Goal: Understand process/instructions: Learn how to perform a task or action

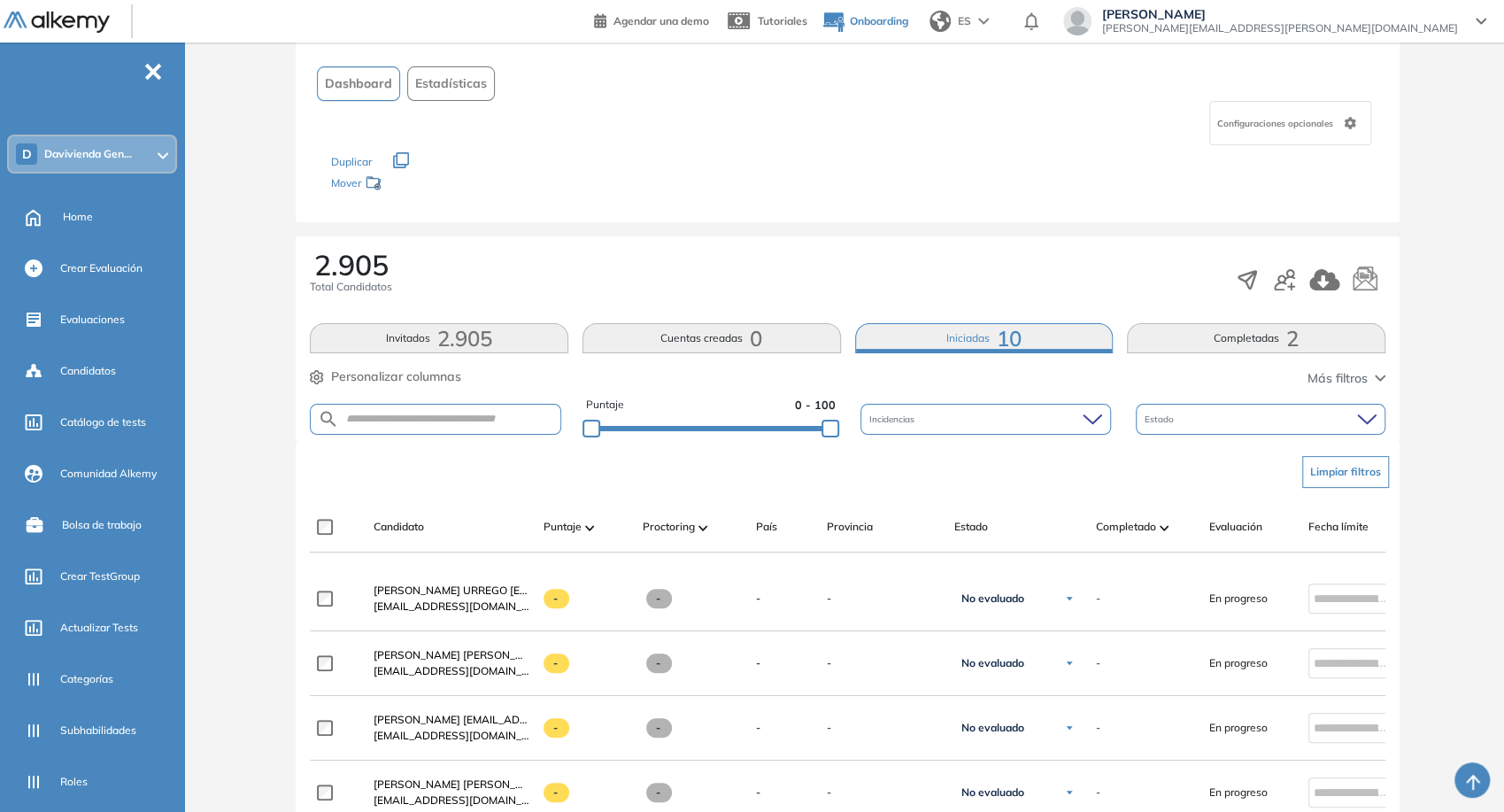
click at [908, 25] on span "Onboarding" at bounding box center [879, 21] width 59 height 13
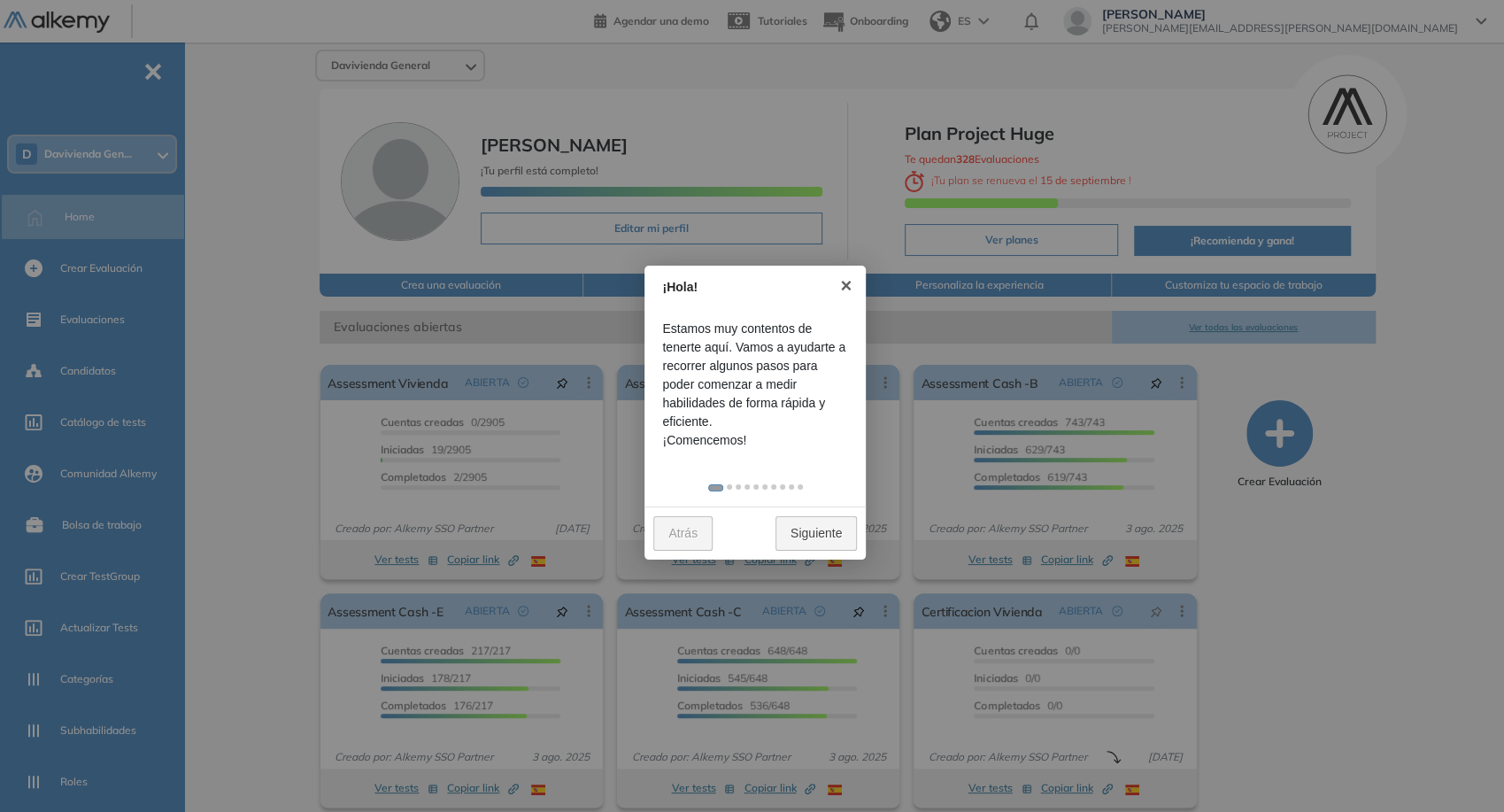
click at [807, 561] on div at bounding box center [752, 406] width 1504 height 812
click at [820, 545] on link "Siguiente" at bounding box center [816, 533] width 82 height 35
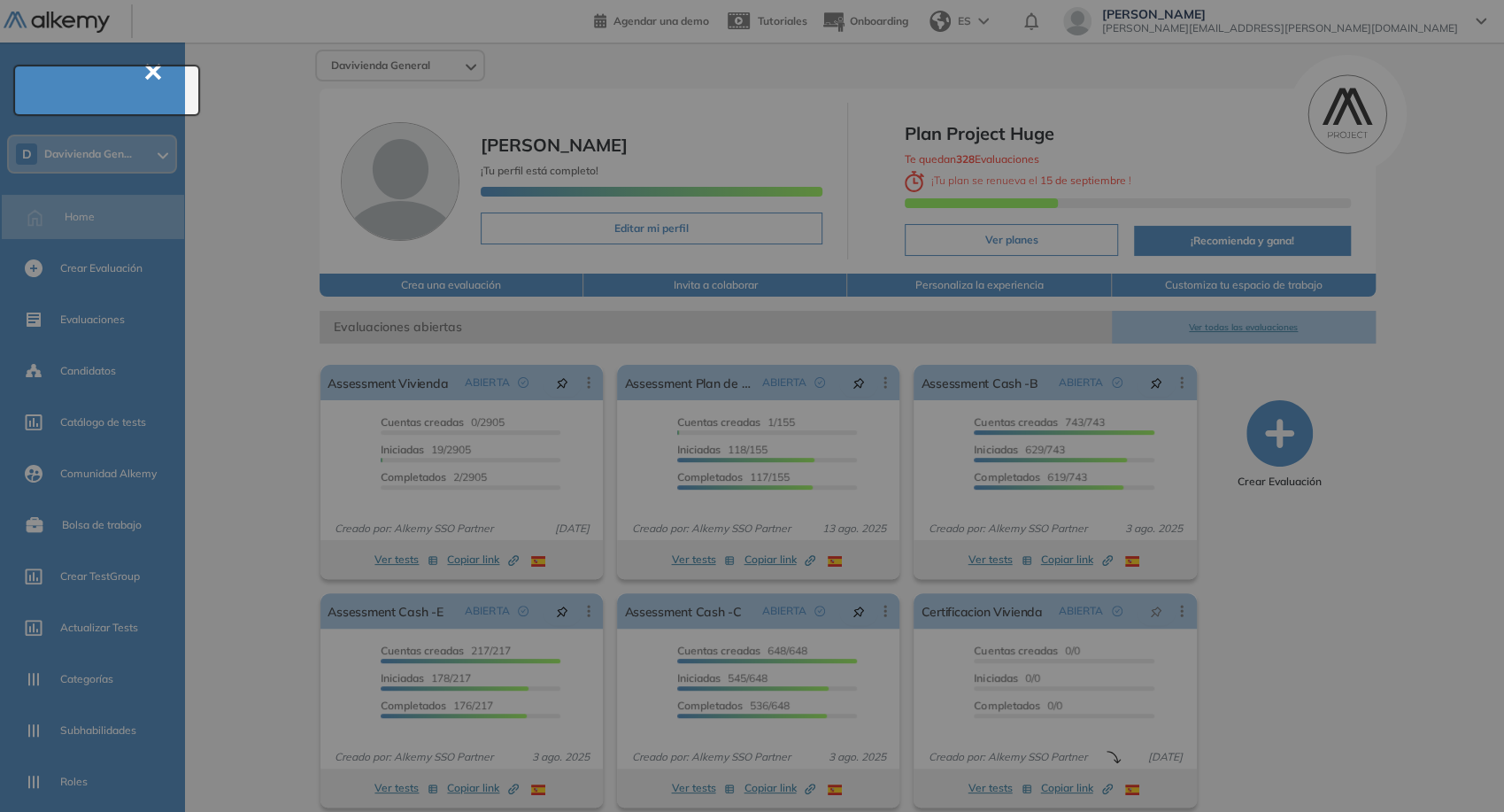
scroll to position [63, 0]
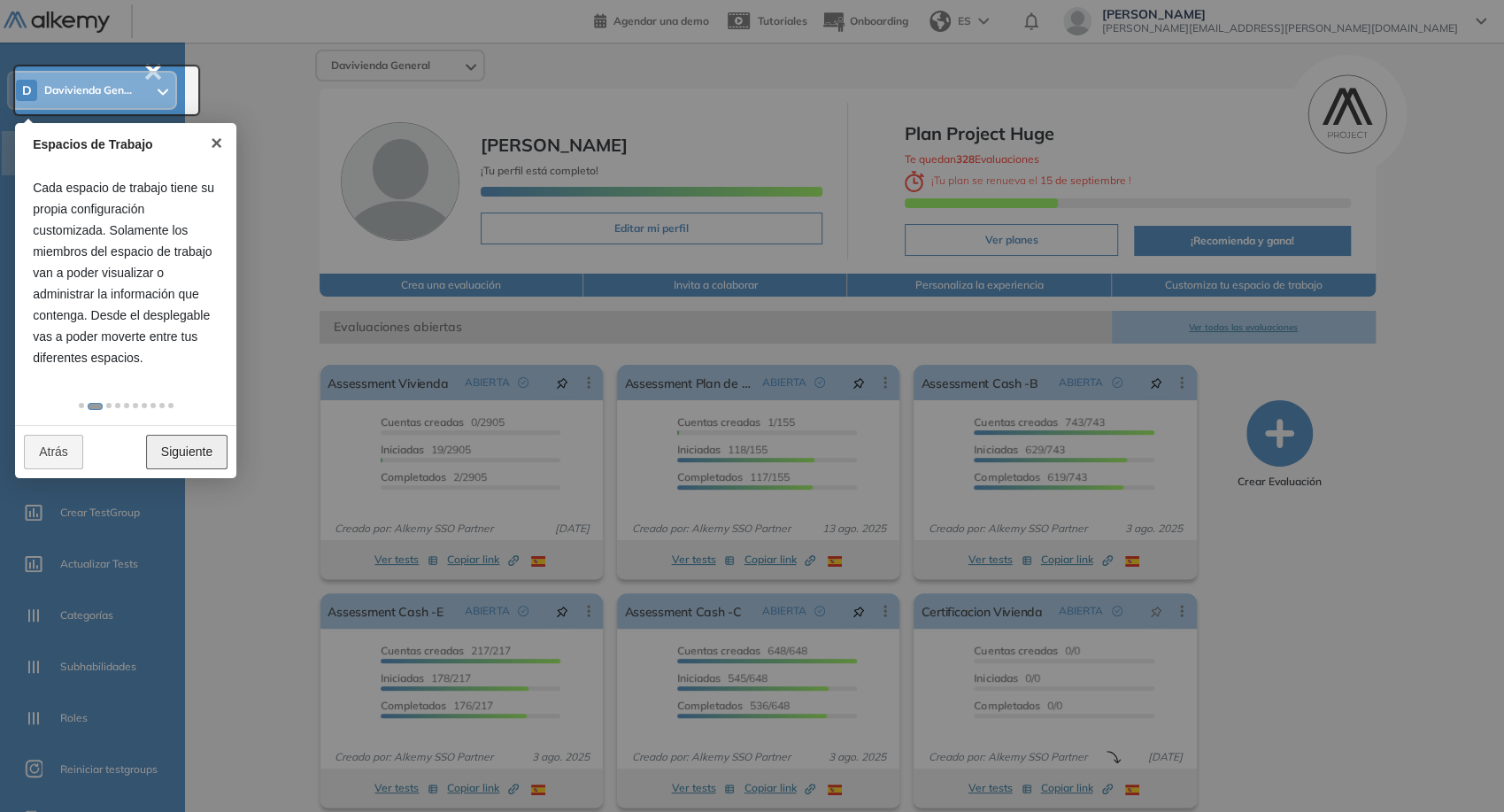
click at [195, 455] on link "Siguiente" at bounding box center [187, 452] width 82 height 35
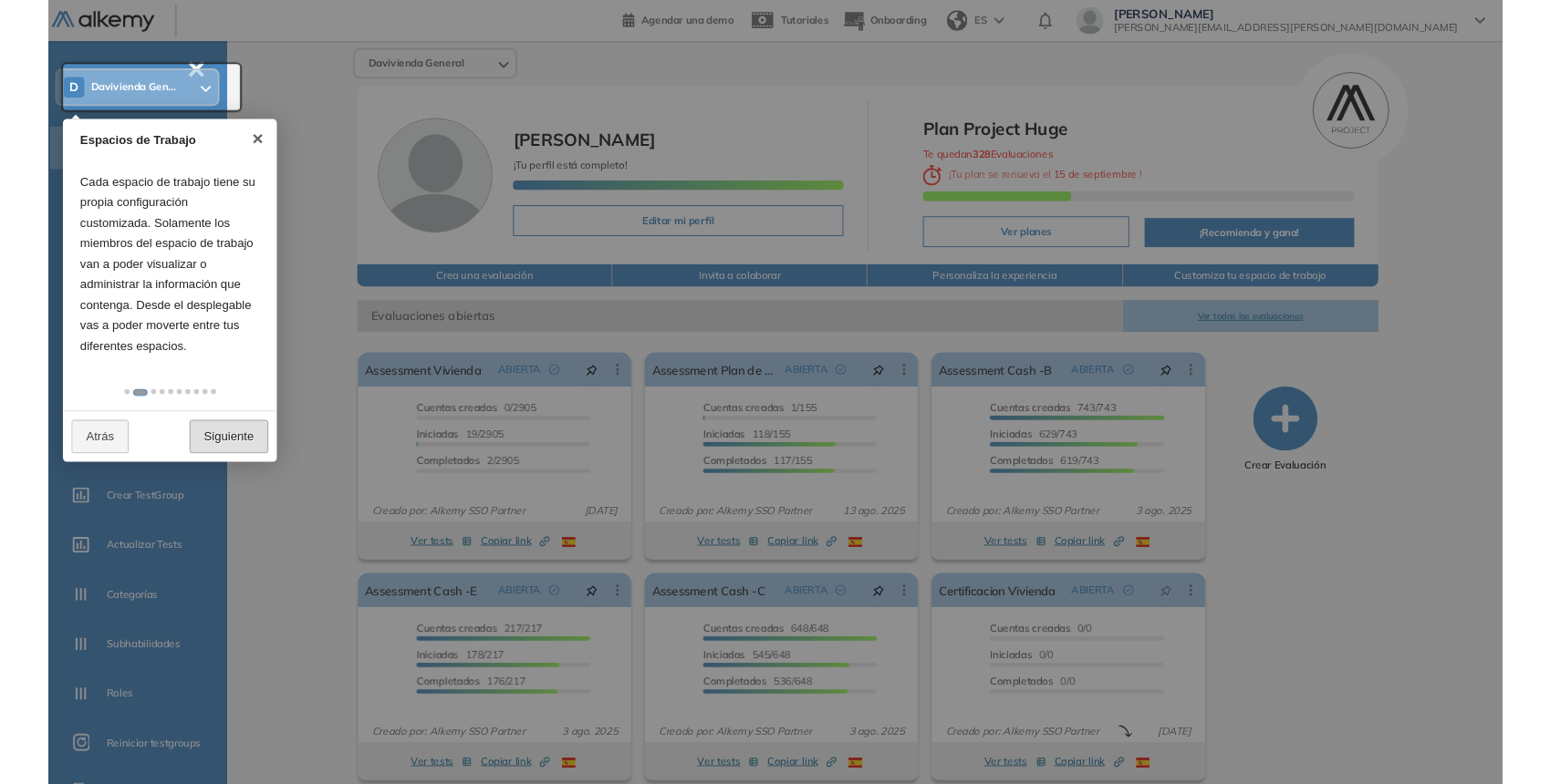
scroll to position [0, 0]
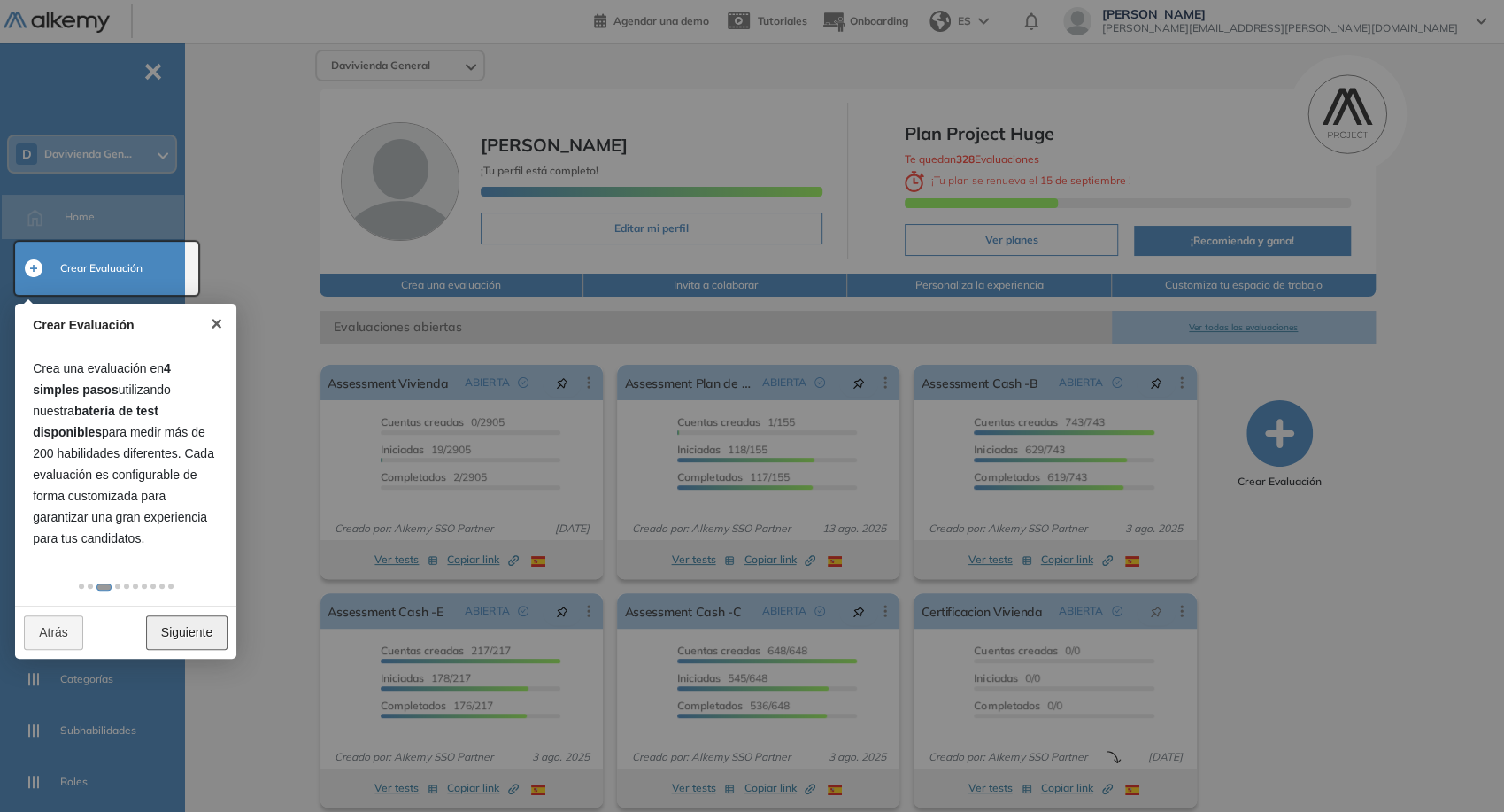
click at [161, 639] on link "Siguiente" at bounding box center [187, 633] width 82 height 35
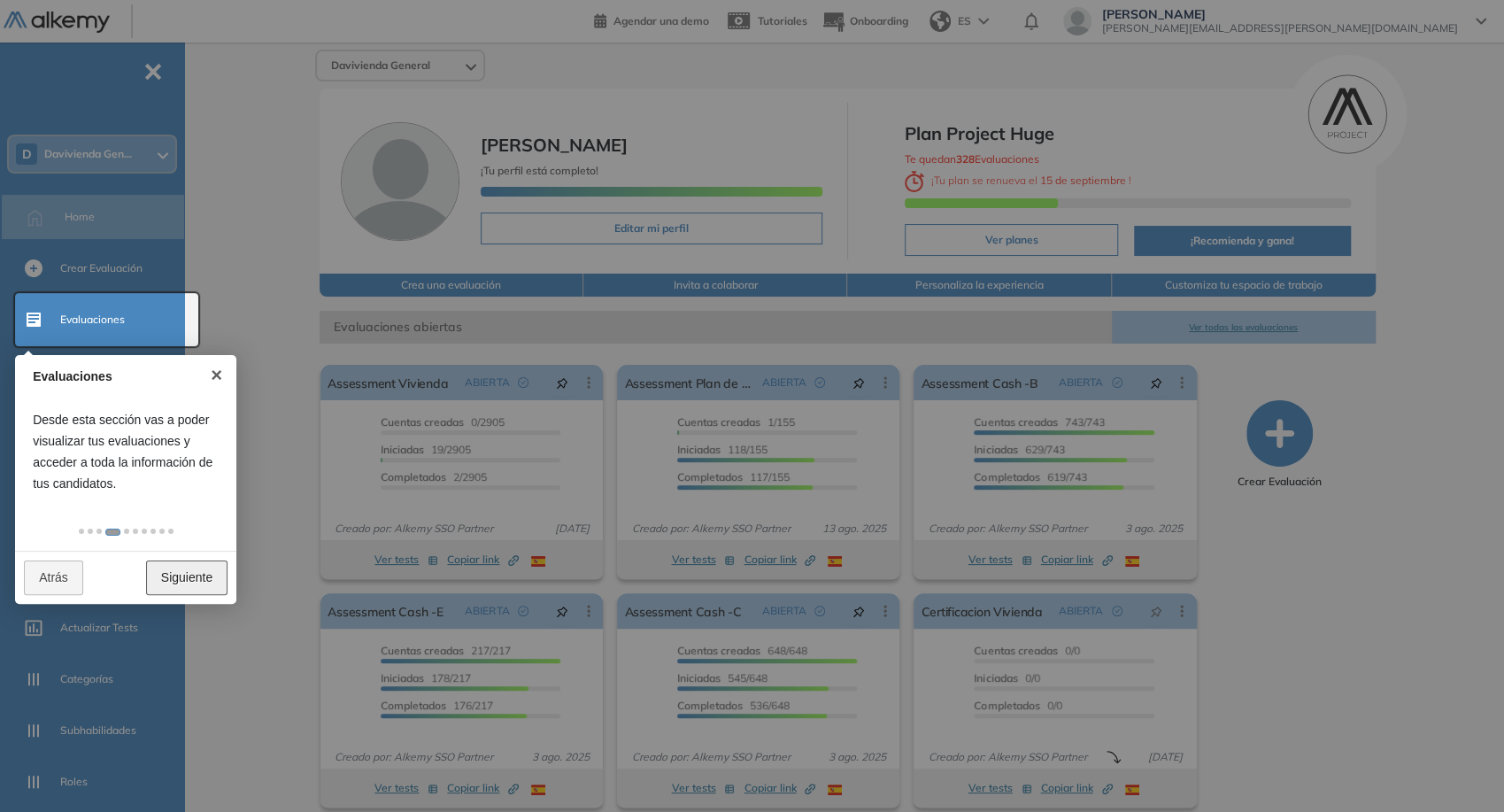
click at [213, 583] on link "Siguiente" at bounding box center [187, 578] width 82 height 35
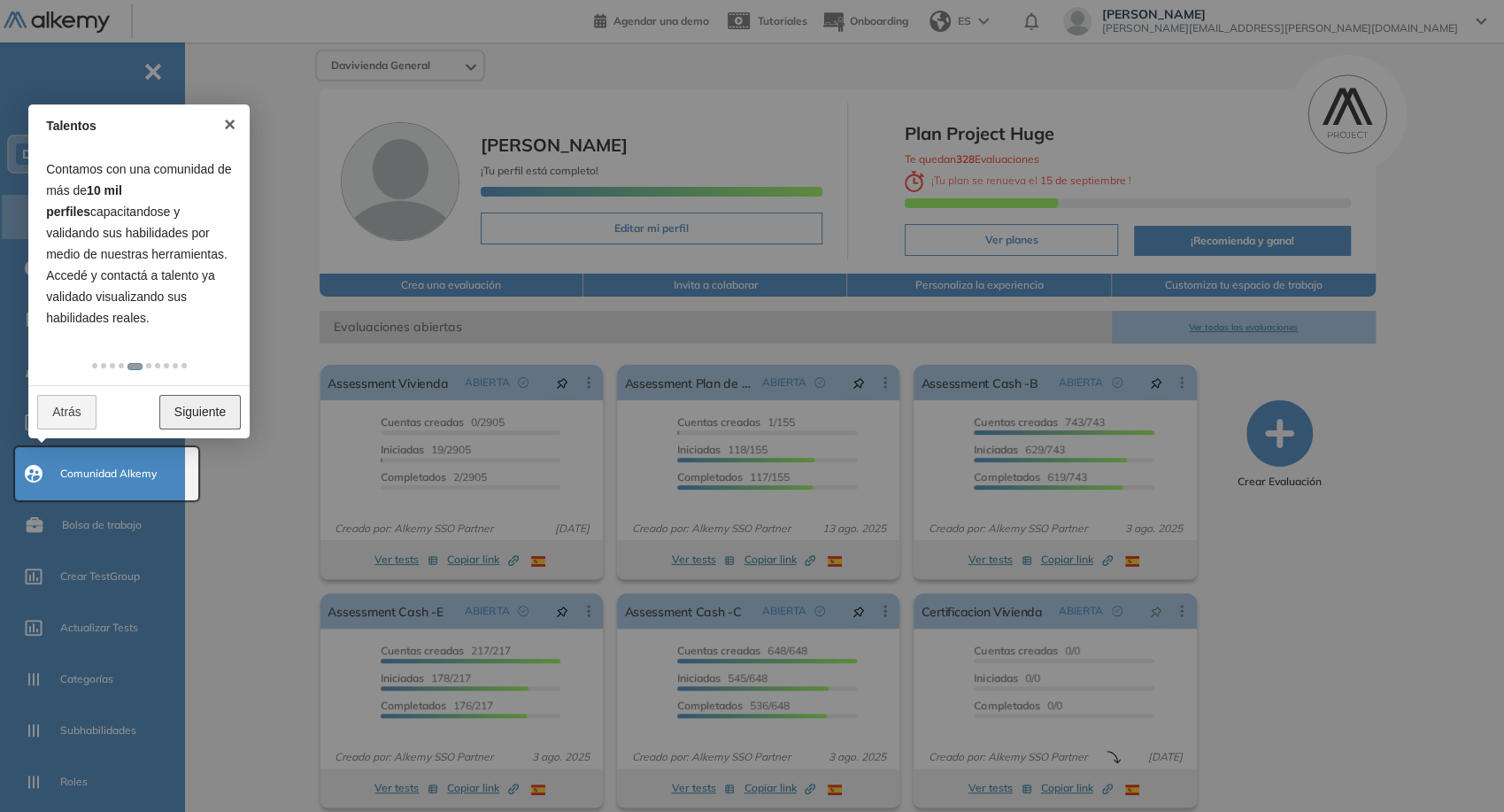
click at [219, 412] on link "Siguiente" at bounding box center [200, 412] width 82 height 35
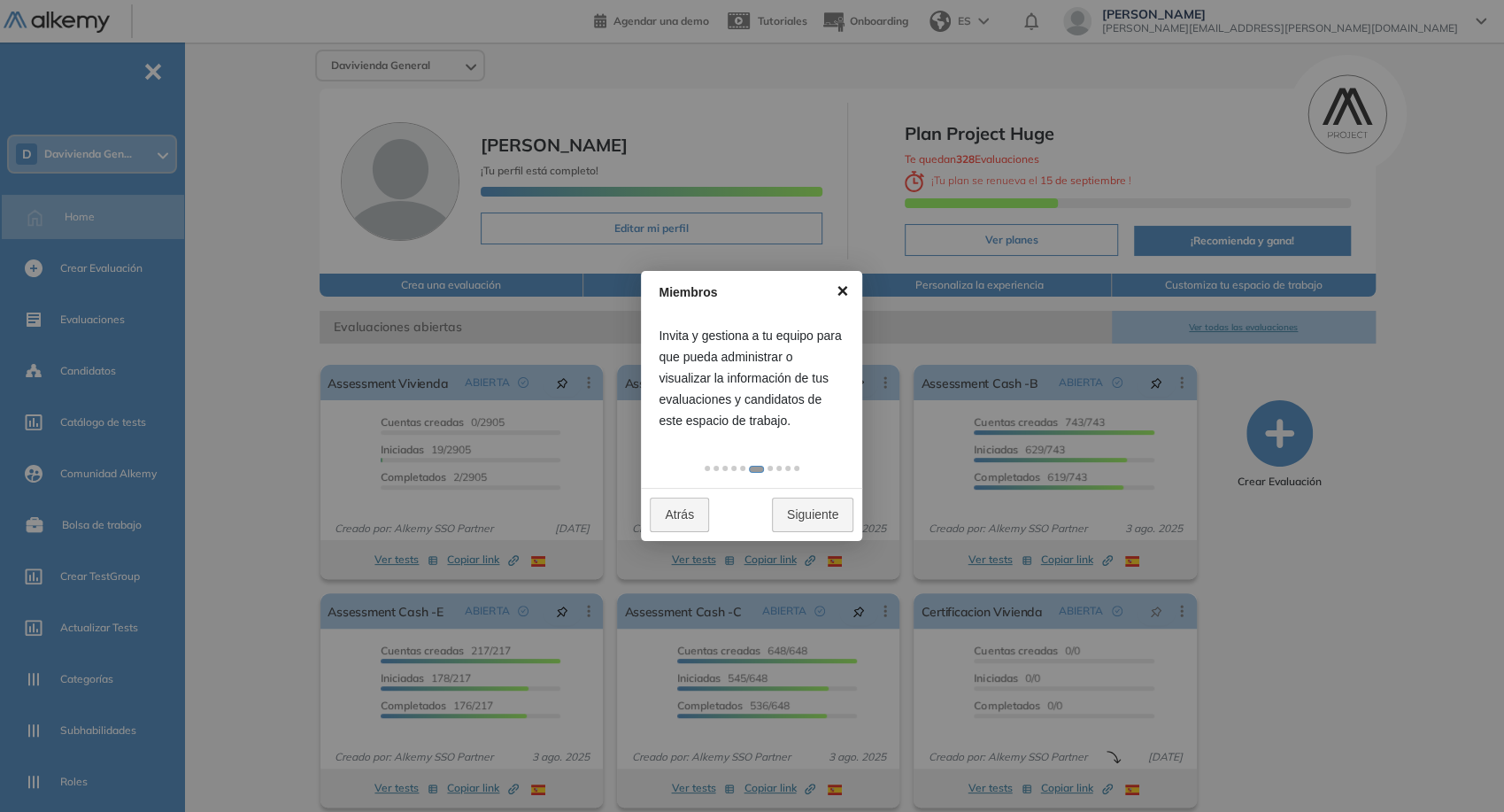
click at [848, 290] on link "×" at bounding box center [842, 291] width 39 height 39
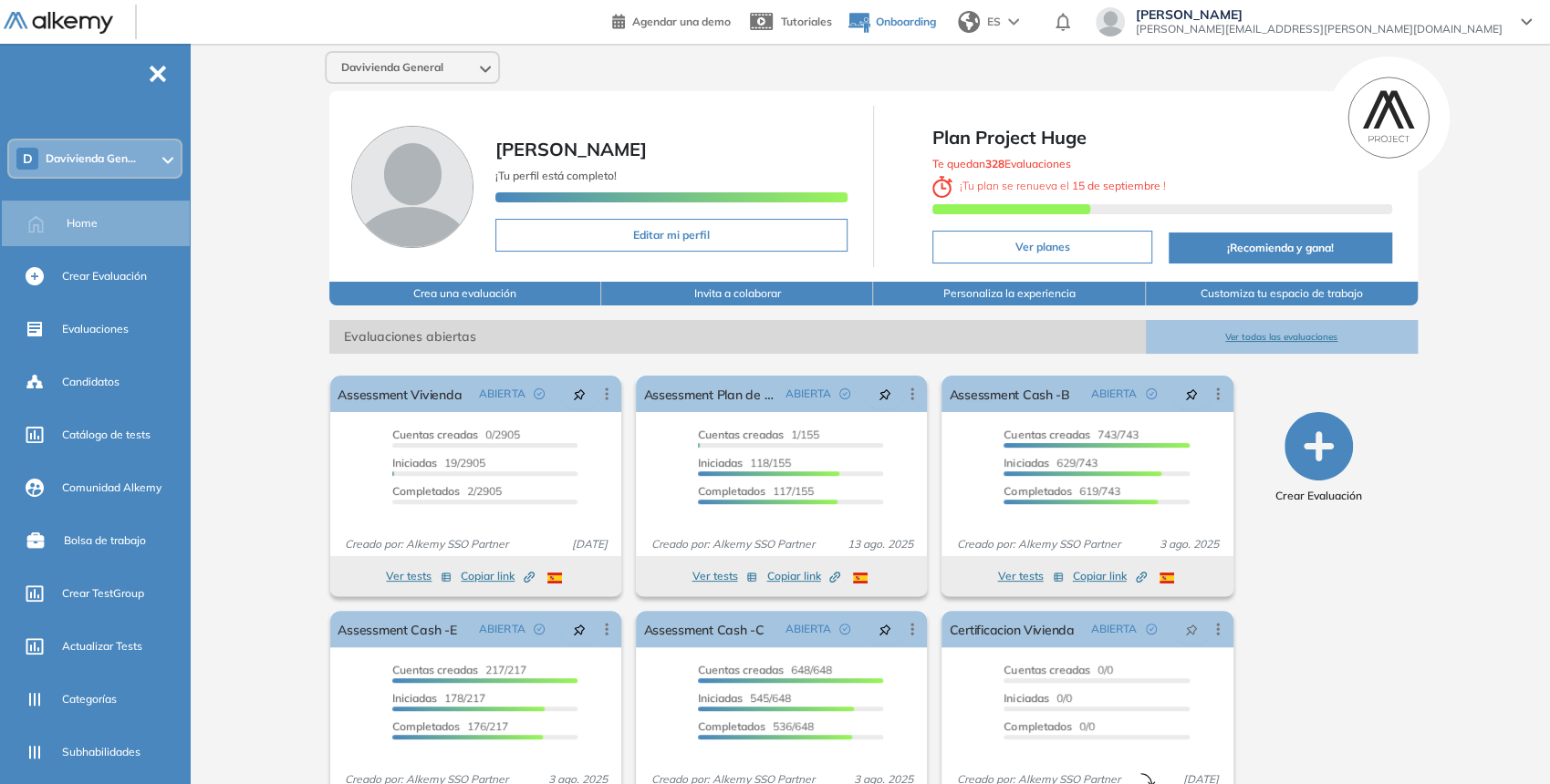
click at [936, 22] on span "Onboarding" at bounding box center [905, 22] width 60 height 14
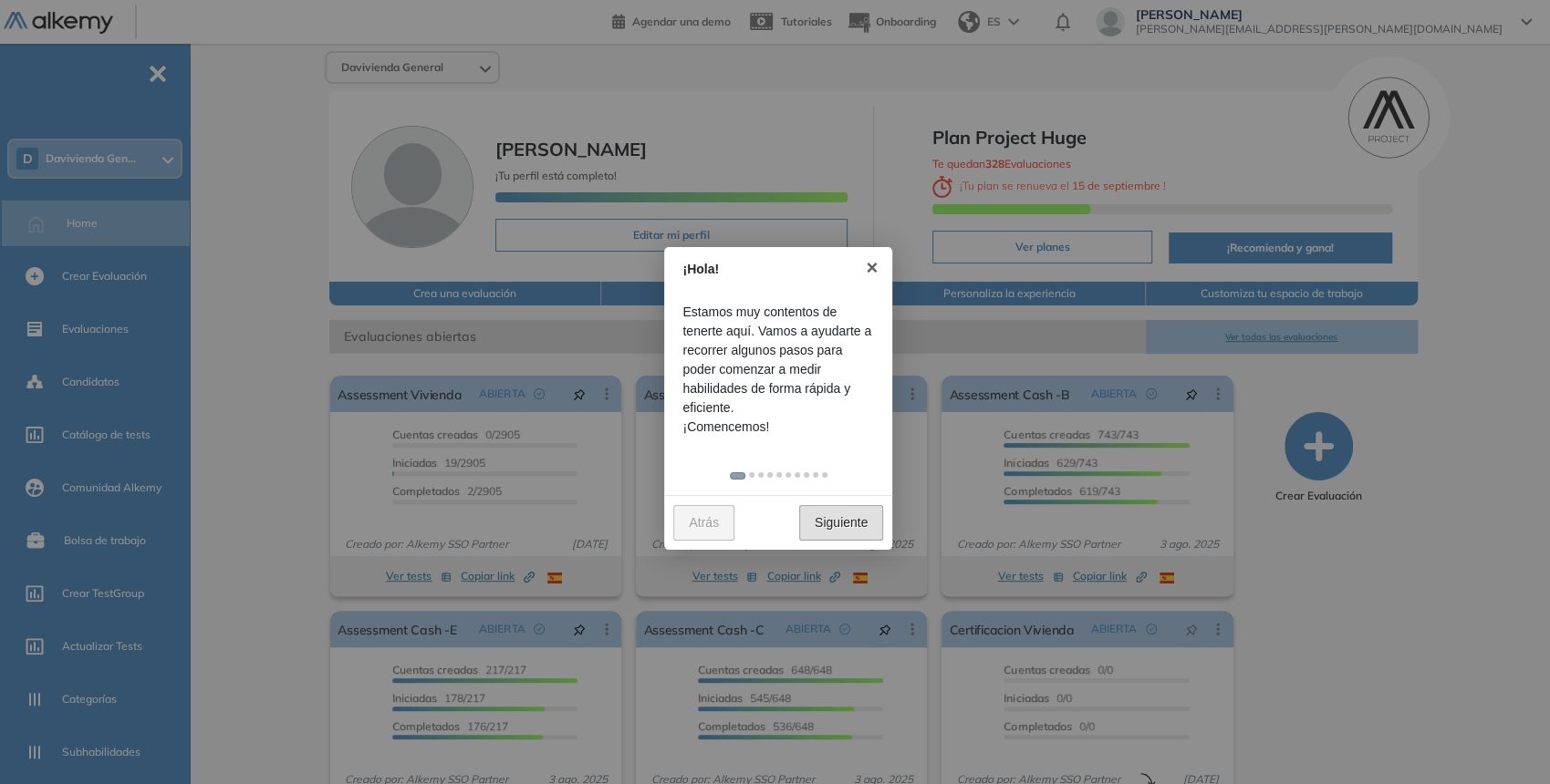
click at [825, 533] on link "Siguiente" at bounding box center [841, 523] width 84 height 36
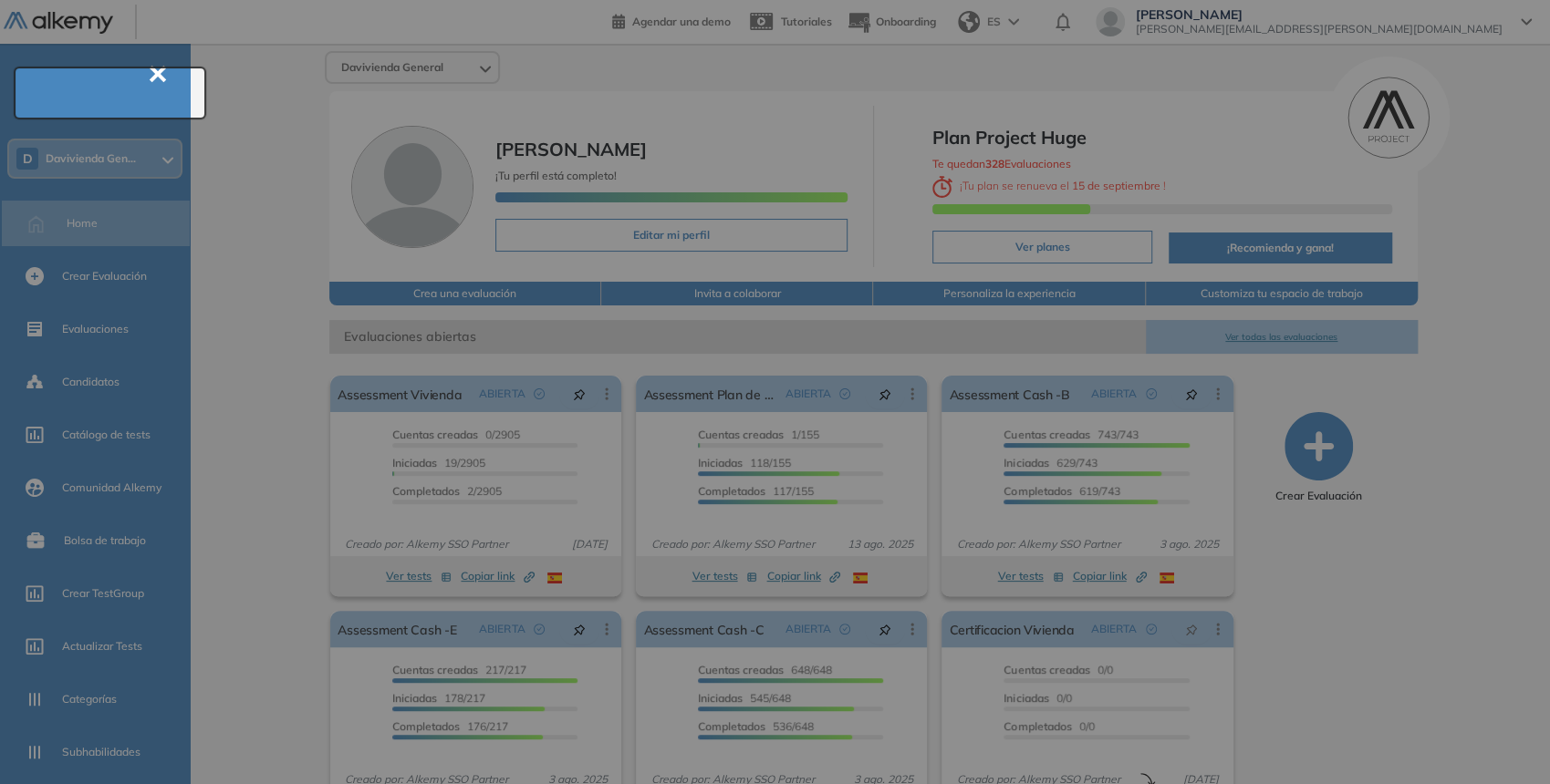
scroll to position [65, 0]
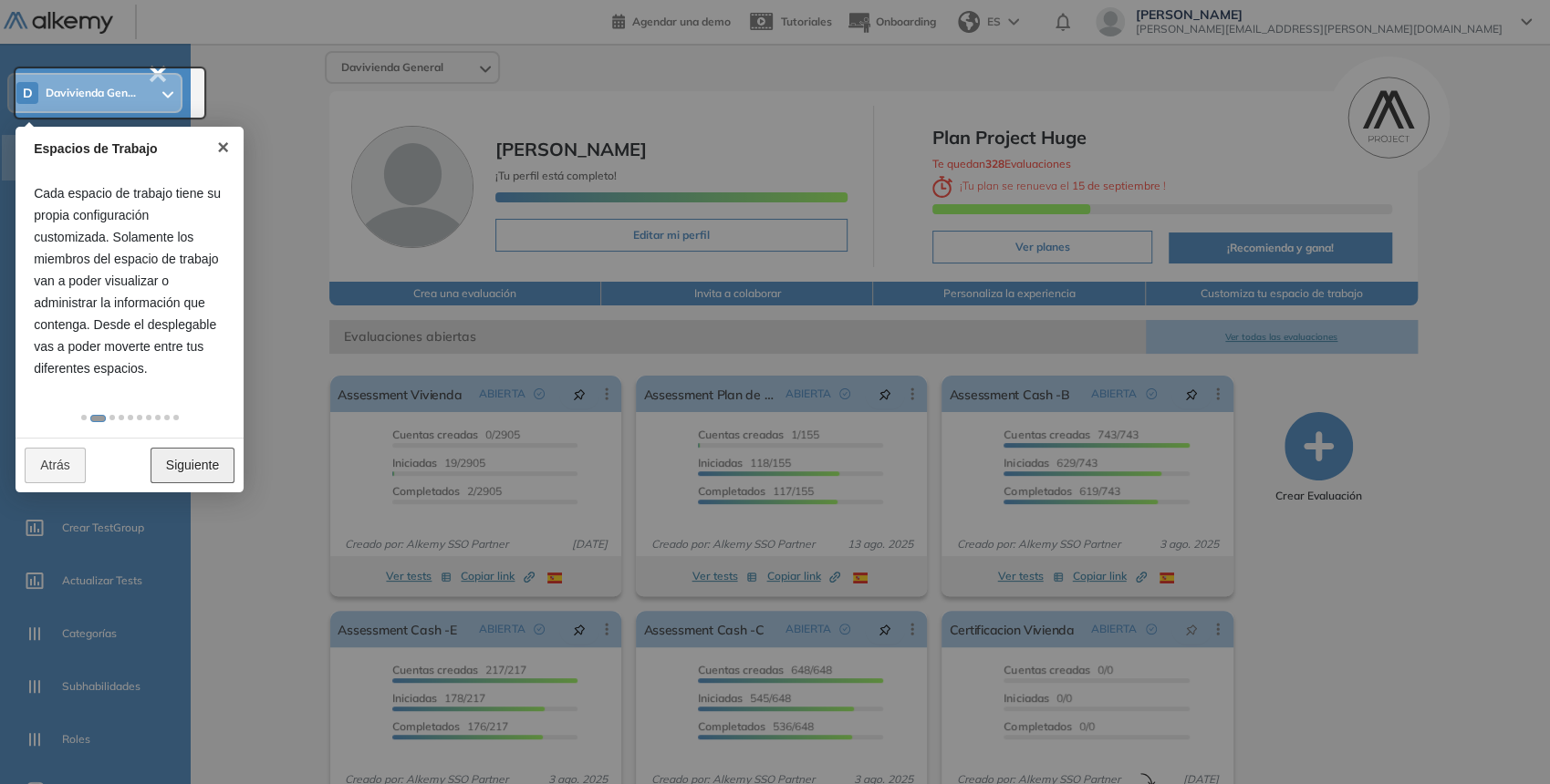
click at [198, 458] on link "Siguiente" at bounding box center [192, 466] width 84 height 36
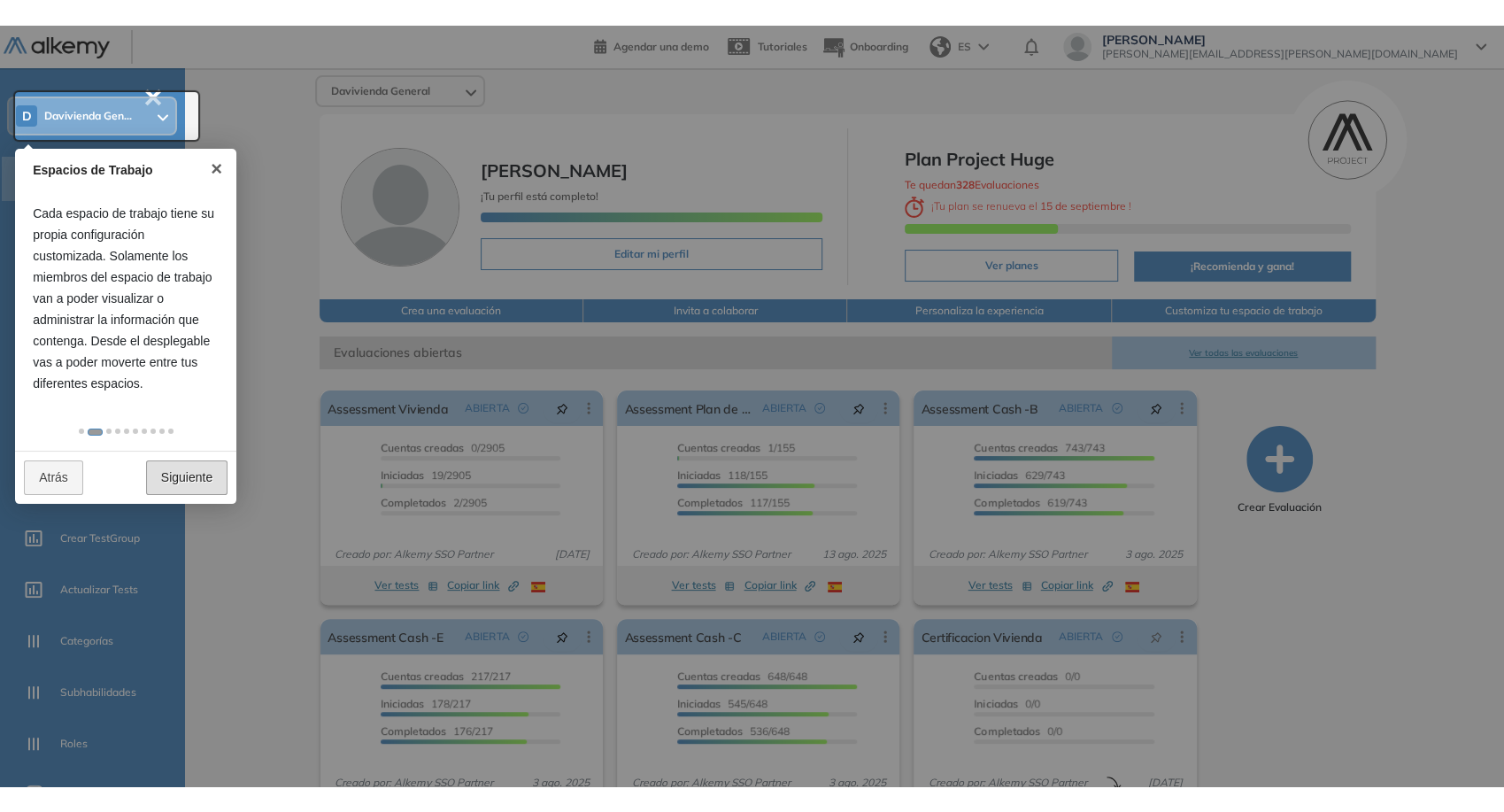
scroll to position [0, 0]
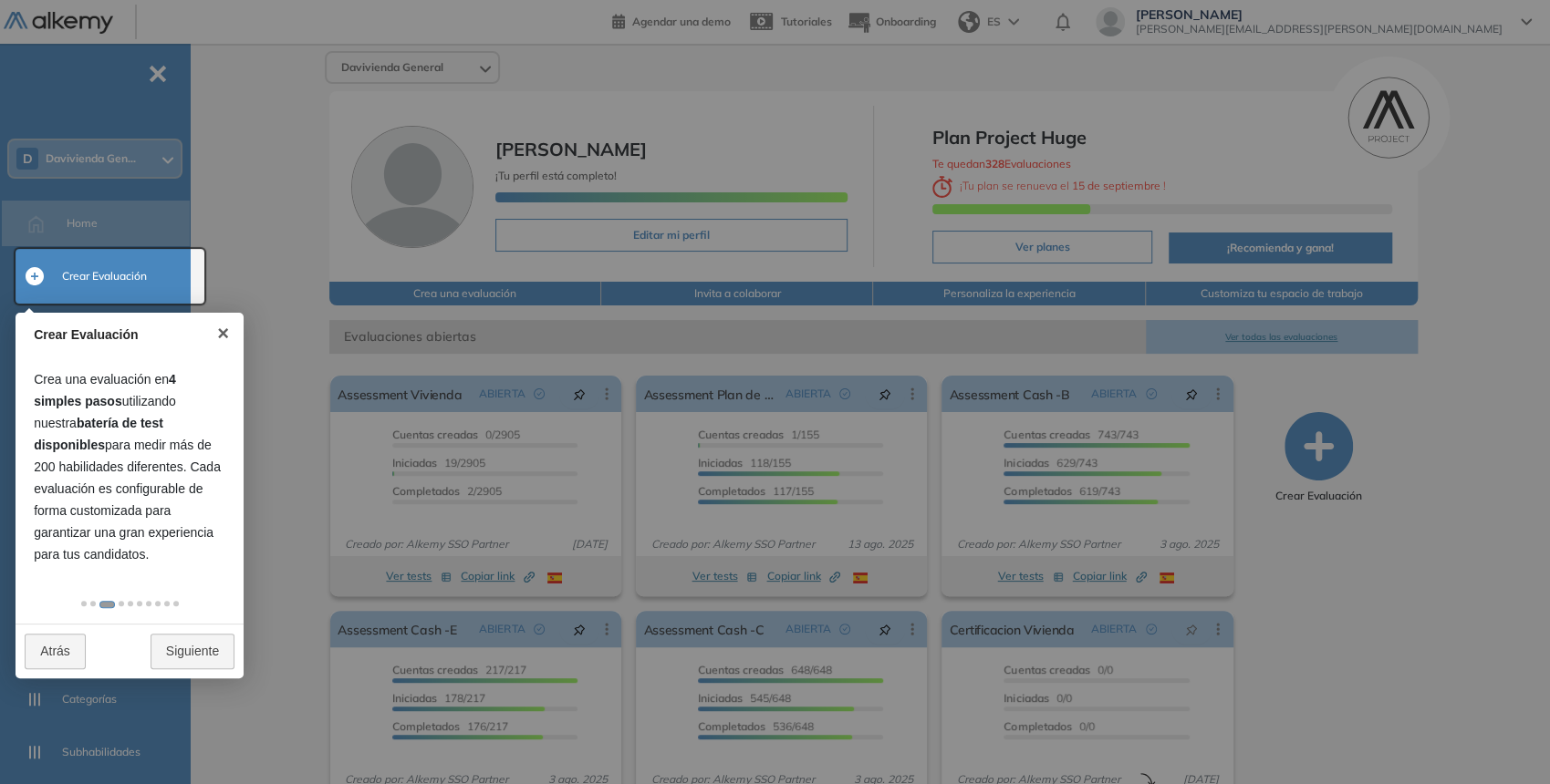
click at [120, 428] on b "batería de test disponibles" at bounding box center [98, 434] width 130 height 37
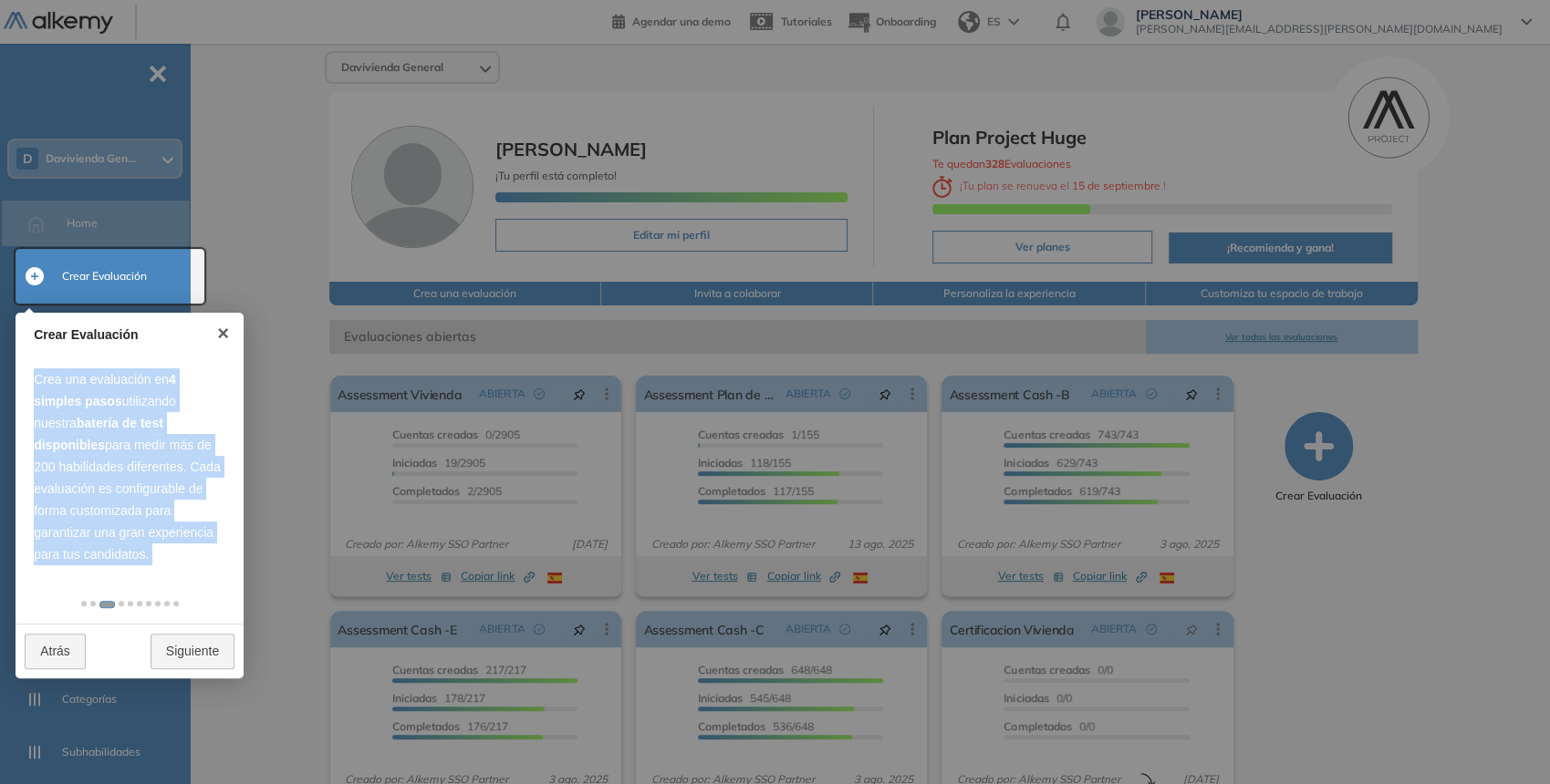
click at [120, 427] on b "batería de test disponibles" at bounding box center [98, 434] width 130 height 37
click at [154, 580] on div "Crea una evaluación en 4 simples pasos utilizando nuestra batería de test dispo…" at bounding box center [130, 467] width 228 height 234
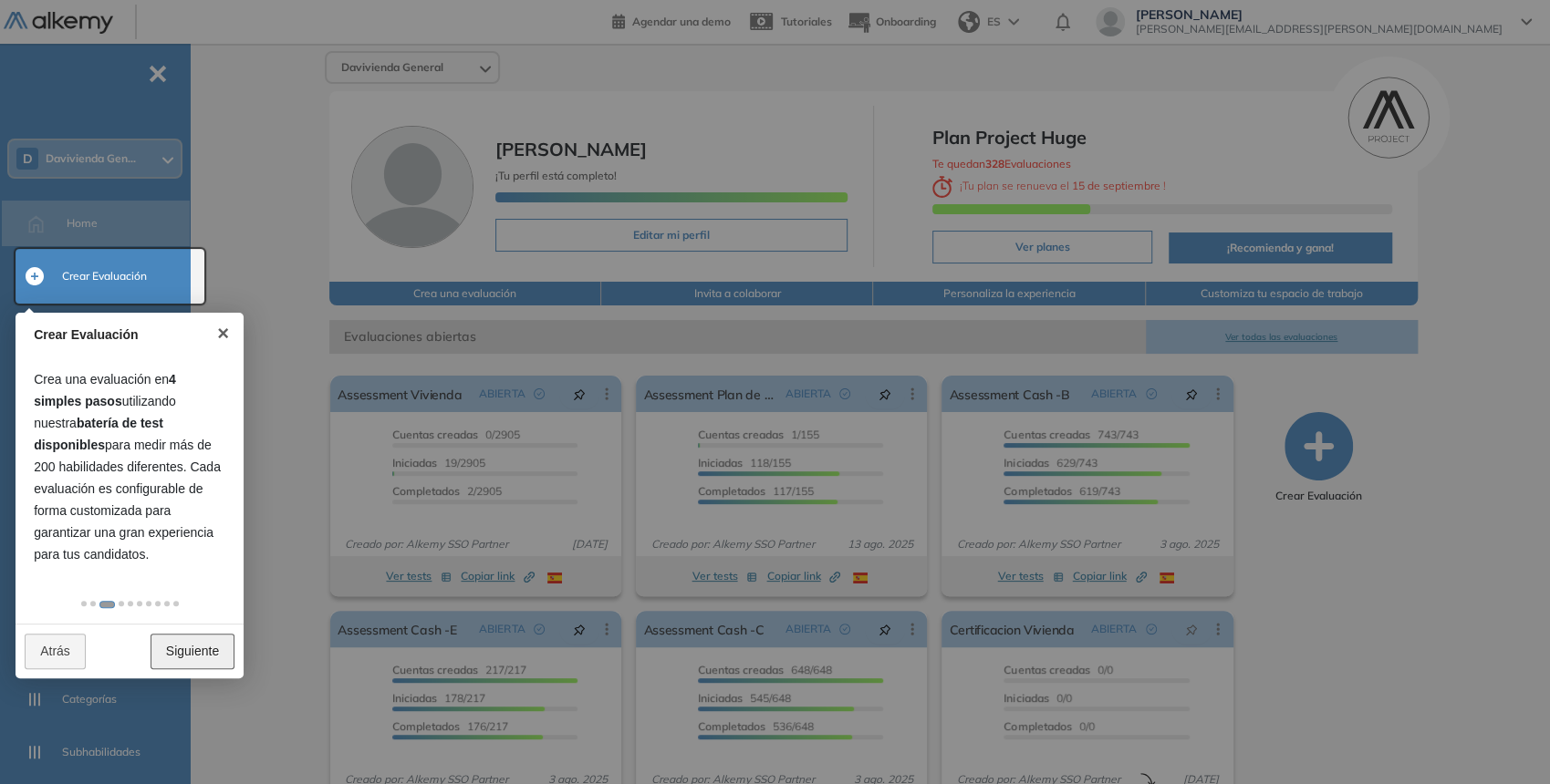
click at [182, 642] on link "Siguiente" at bounding box center [192, 652] width 84 height 36
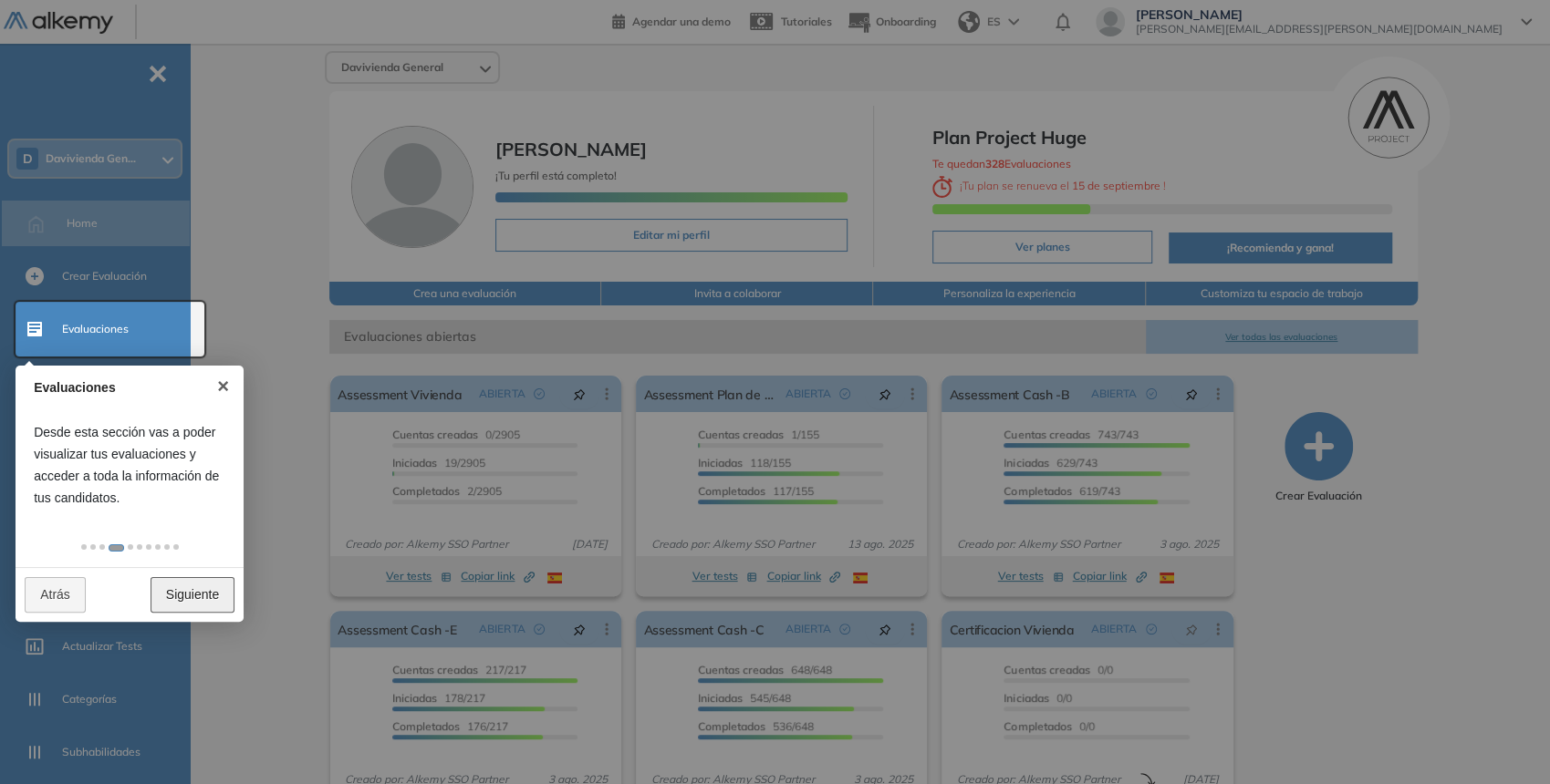
click at [200, 599] on link "Siguiente" at bounding box center [192, 596] width 84 height 36
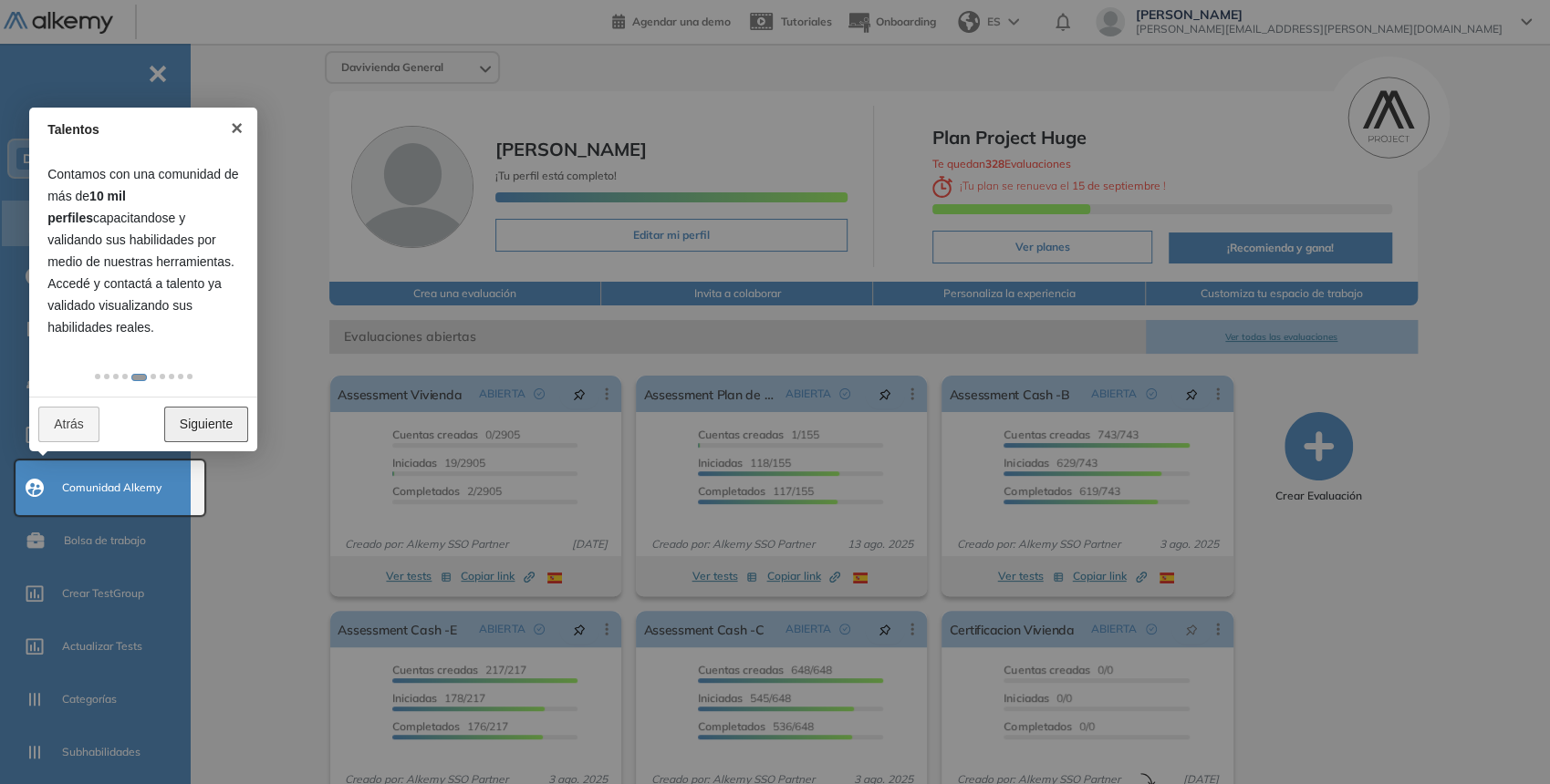
click at [206, 435] on link "Siguiente" at bounding box center [206, 424] width 84 height 36
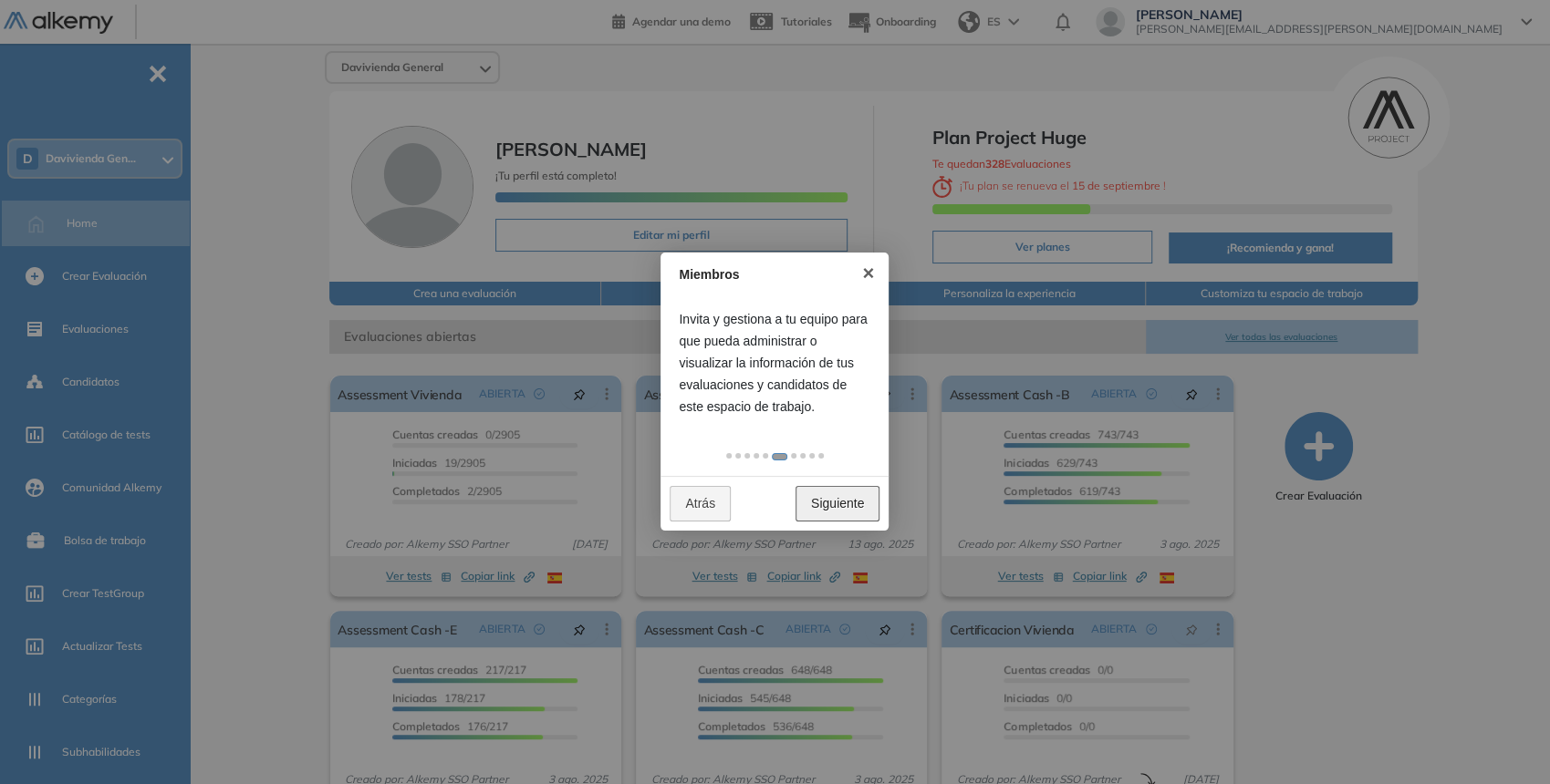
click at [828, 498] on link "Siguiente" at bounding box center [837, 504] width 84 height 36
click at [855, 502] on link "Siguiente" at bounding box center [837, 504] width 84 height 36
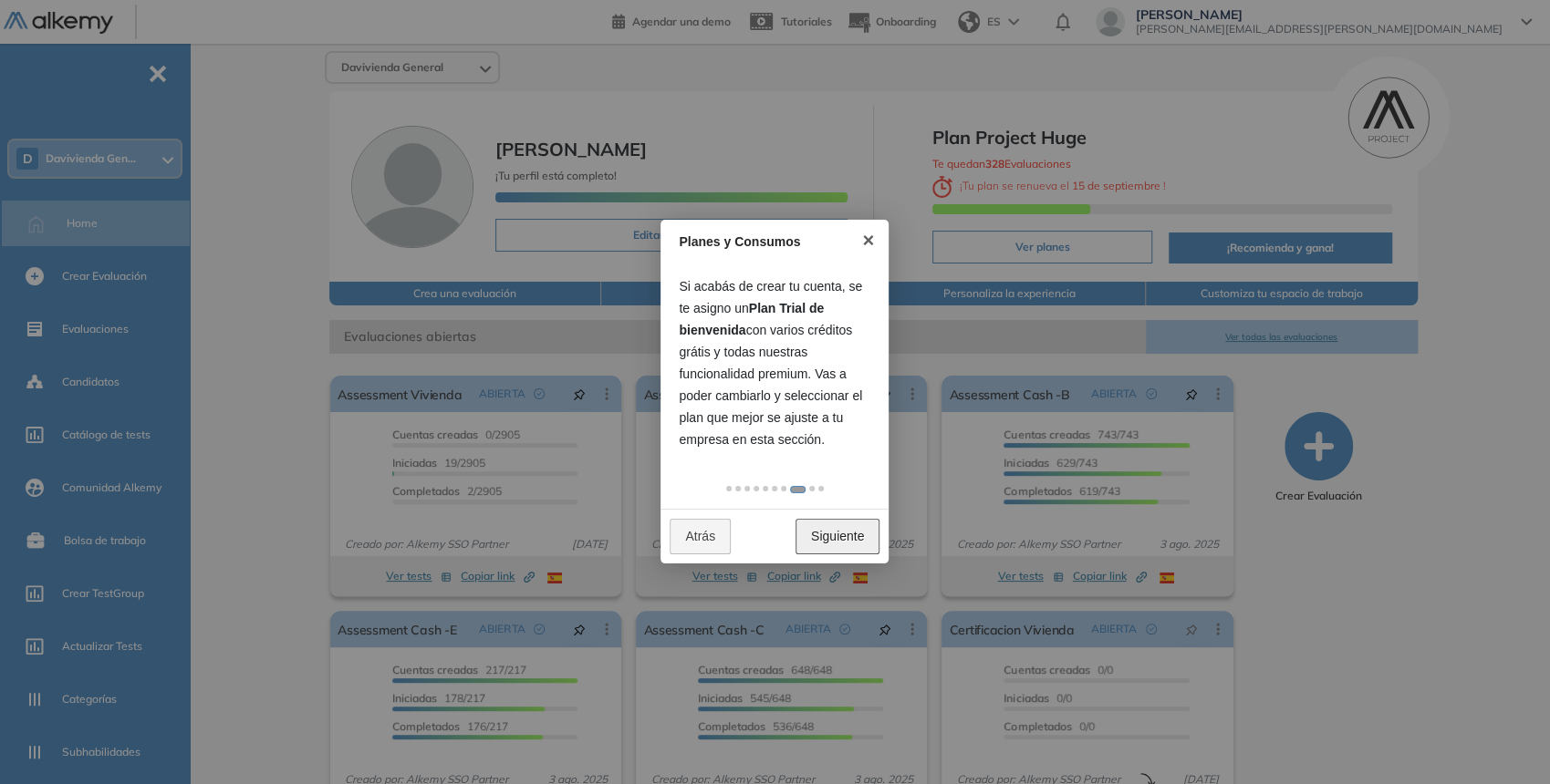
click at [848, 527] on link "Siguiente" at bounding box center [837, 537] width 84 height 36
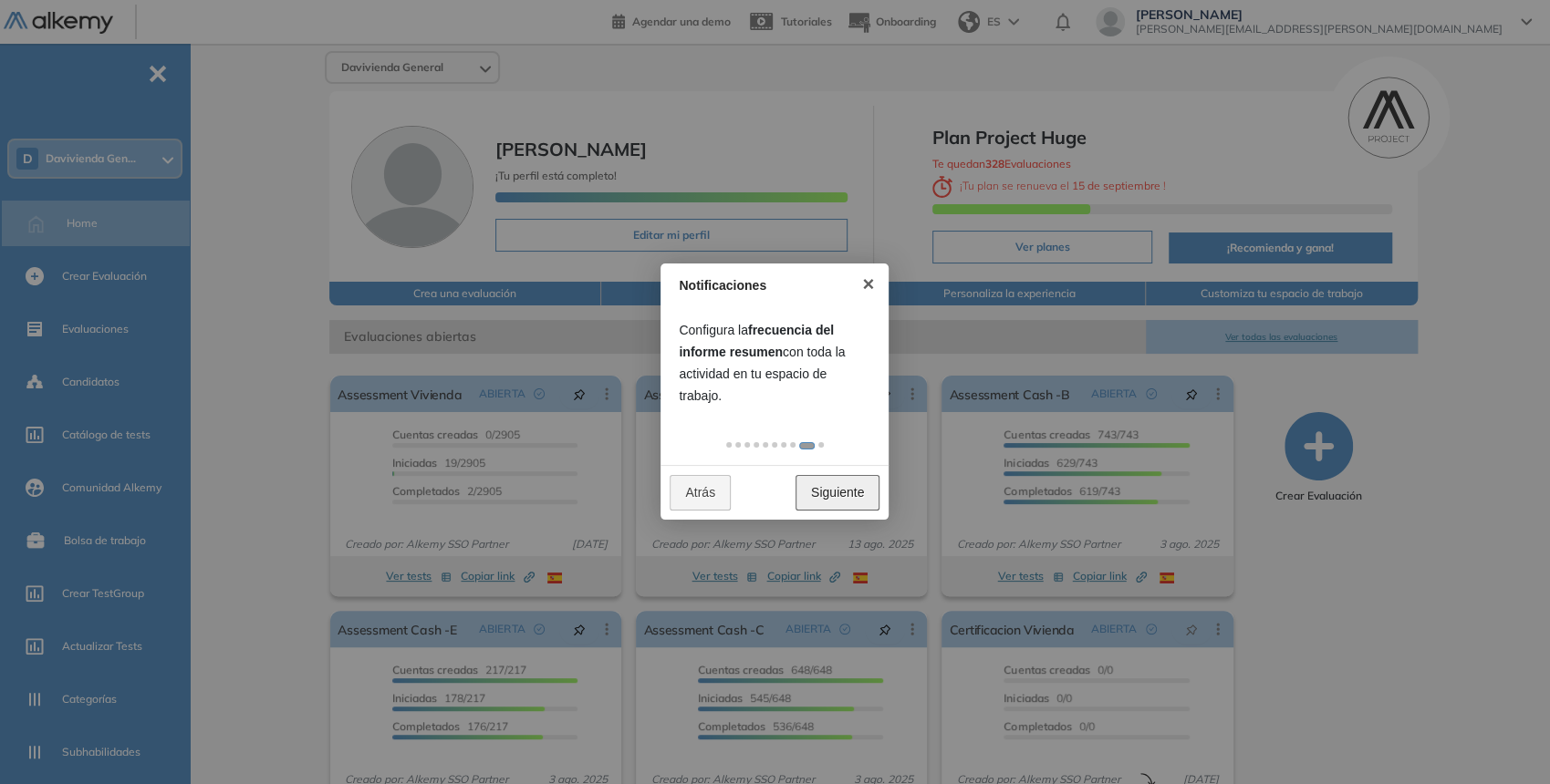
click at [841, 489] on link "Siguiente" at bounding box center [837, 493] width 84 height 36
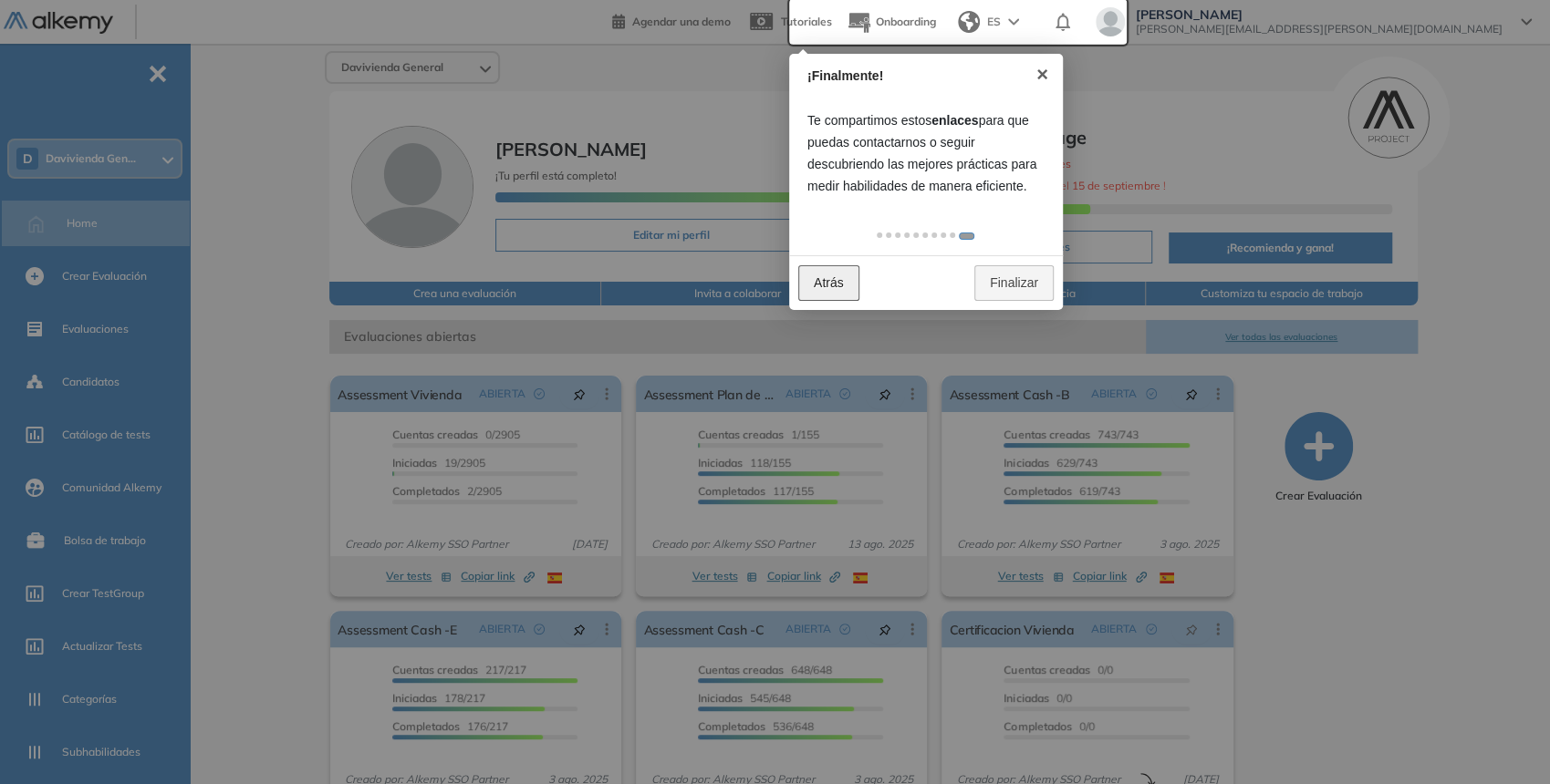
click at [835, 295] on link "Atrás" at bounding box center [829, 283] width 61 height 36
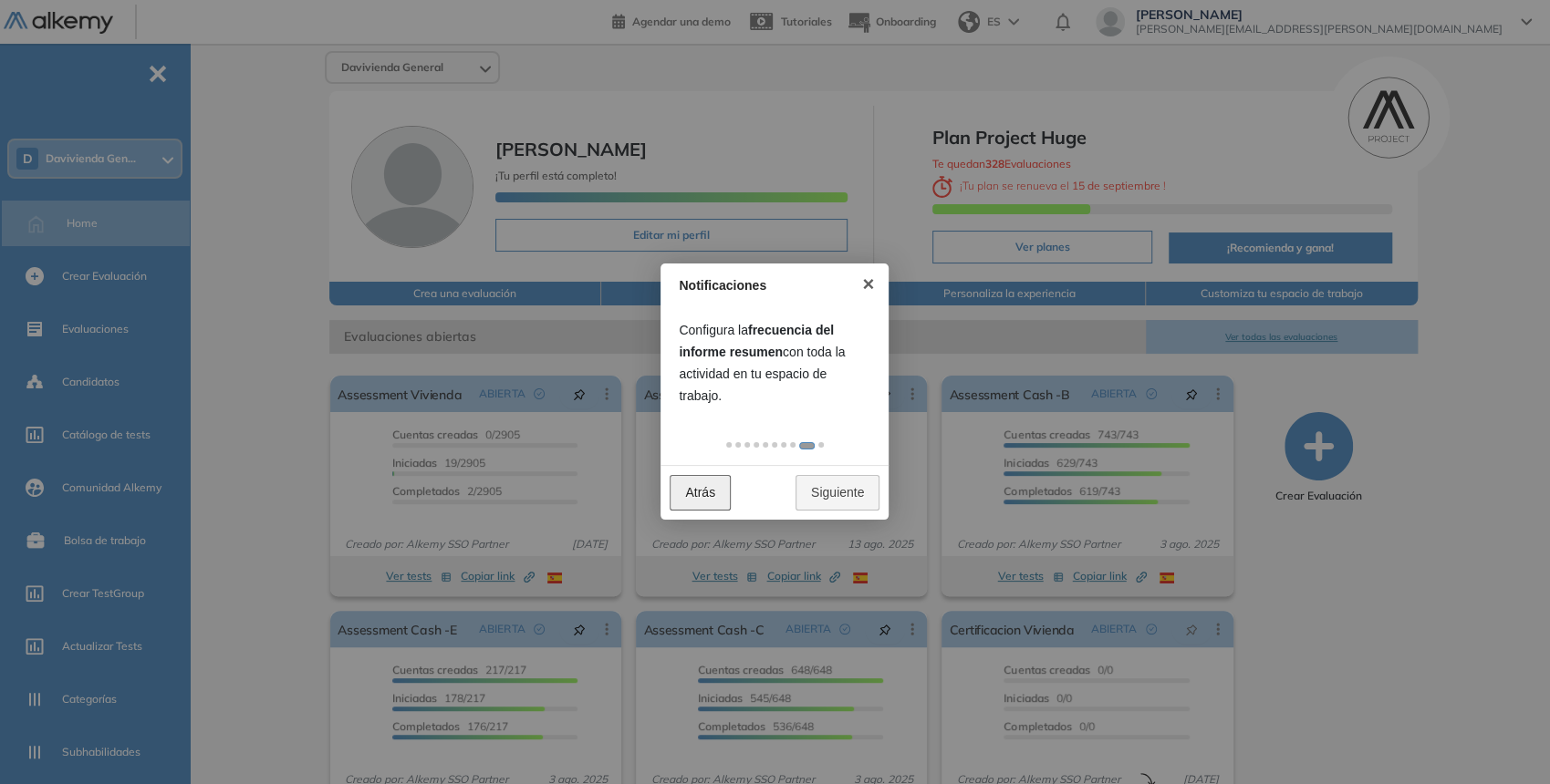
click at [718, 505] on link "Atrás" at bounding box center [700, 493] width 61 height 36
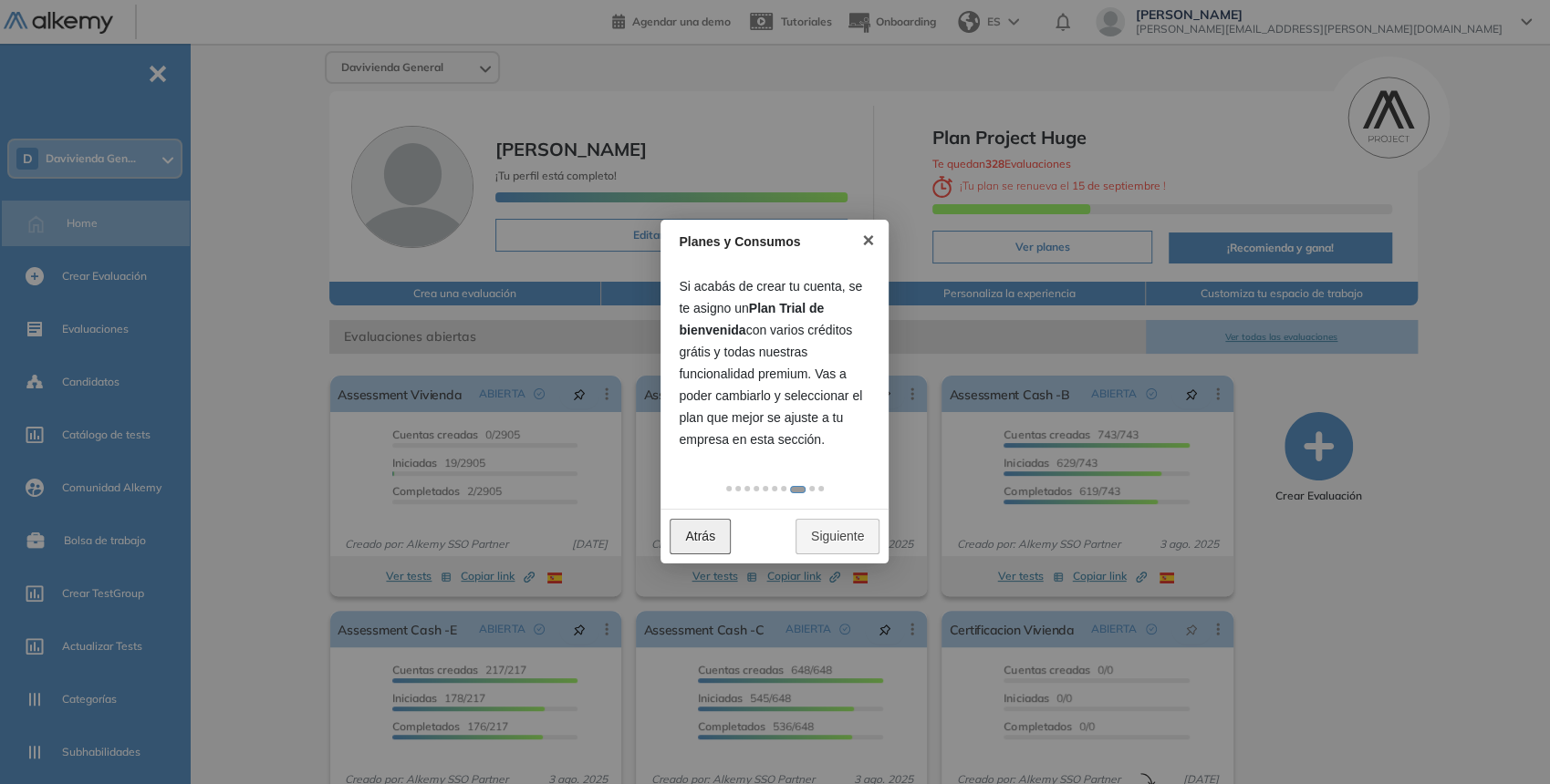
click at [703, 521] on link "Atrás" at bounding box center [700, 537] width 61 height 36
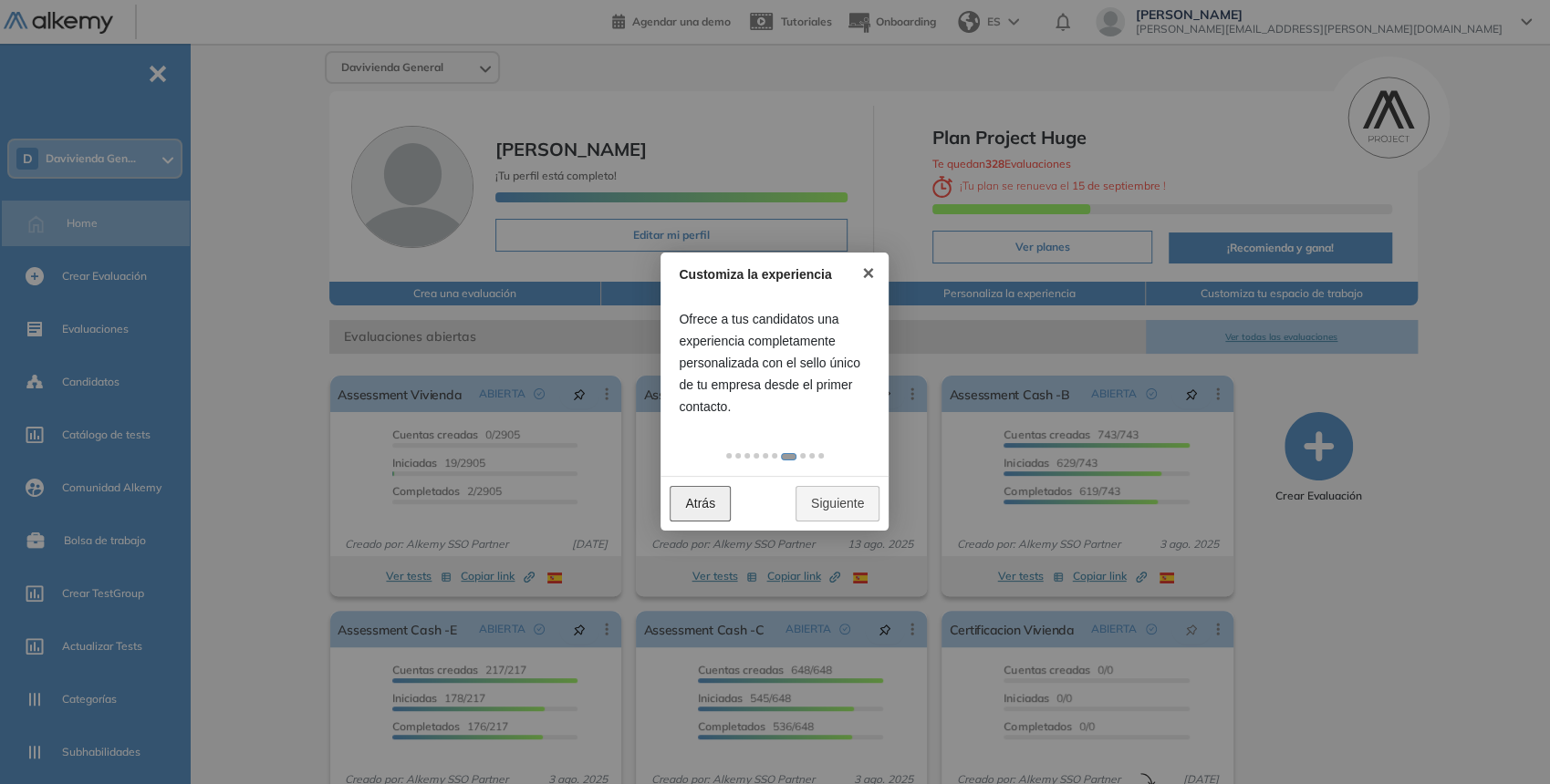
click at [702, 519] on link "Atrás" at bounding box center [700, 504] width 61 height 36
click at [870, 278] on link "×" at bounding box center [868, 273] width 41 height 41
